Goal: Task Accomplishment & Management: Manage account settings

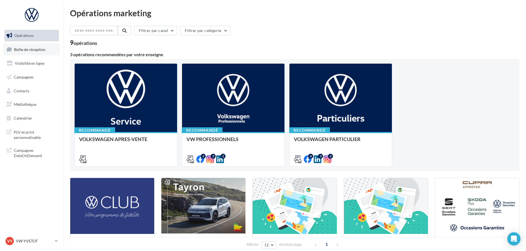
click at [20, 49] on span "Boîte de réception" at bounding box center [29, 49] width 31 height 5
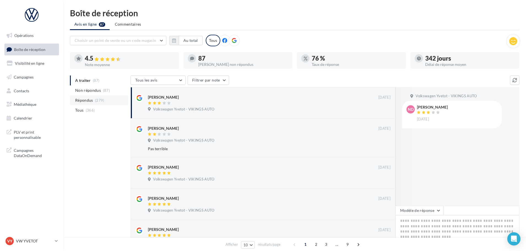
click at [87, 98] on span "Répondus" at bounding box center [84, 101] width 18 height 6
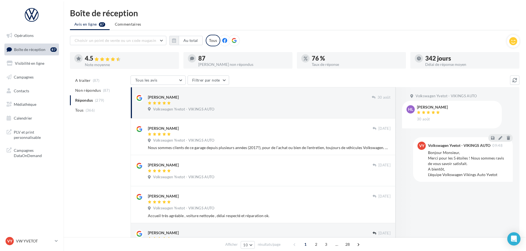
click at [240, 102] on div at bounding box center [260, 103] width 224 height 5
click at [44, 245] on link "VY VW YVETOT vw-yve-vau" at bounding box center [31, 241] width 55 height 10
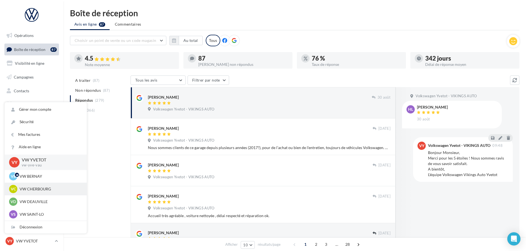
click at [37, 193] on div "VC VW CHERBOURG vw-tour-vau" at bounding box center [45, 189] width 73 height 8
